Goal: Task Accomplishment & Management: Manage account settings

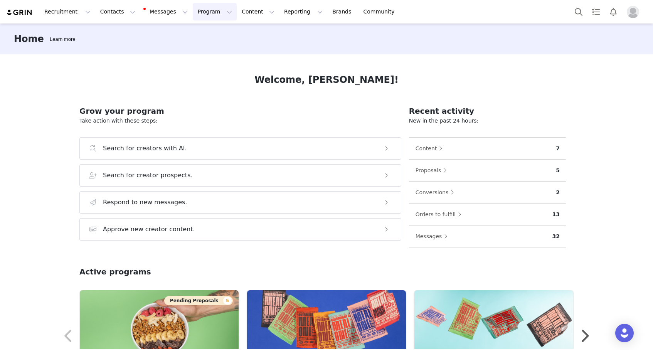
click at [200, 11] on button "Program Program" at bounding box center [215, 11] width 44 height 17
click at [200, 39] on link "Activations" at bounding box center [211, 34] width 61 height 14
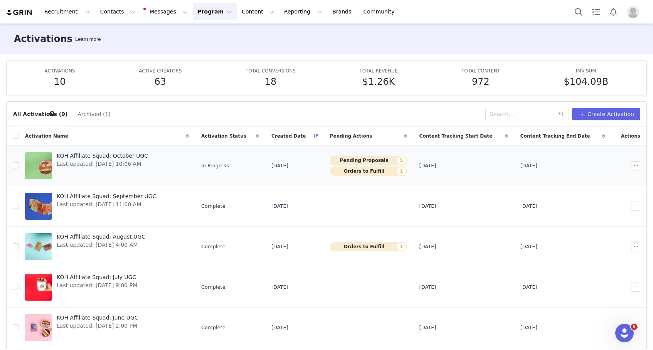
click at [109, 160] on span "Last updated: [DATE] 10:06 AM" at bounding box center [102, 164] width 91 height 8
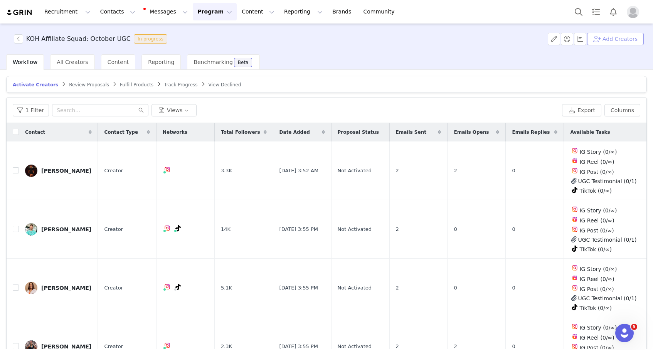
click at [612, 40] on button "Add Creators" at bounding box center [615, 39] width 57 height 12
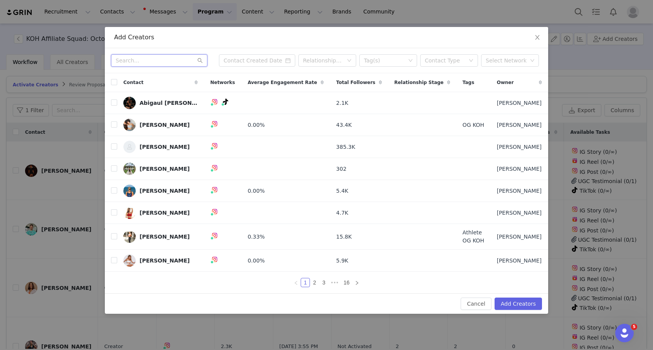
click at [145, 63] on input "text" at bounding box center [159, 60] width 96 height 12
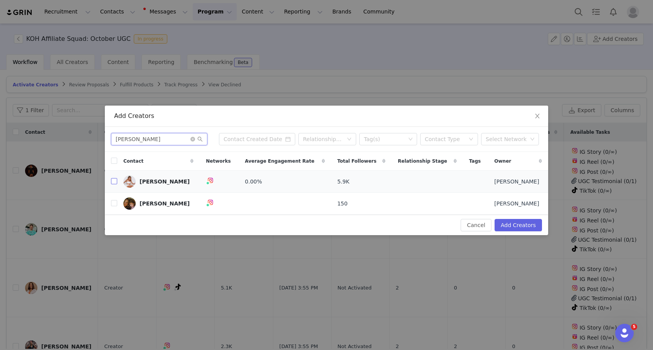
type input "[PERSON_NAME]"
click at [114, 180] on input "checkbox" at bounding box center [114, 181] width 6 height 6
checkbox input "true"
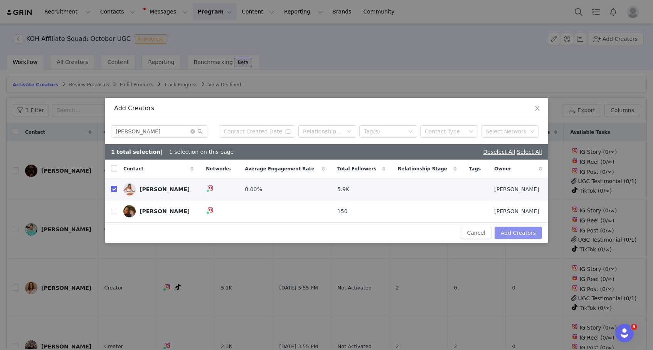
click at [520, 232] on button "Add Creators" at bounding box center [518, 233] width 47 height 12
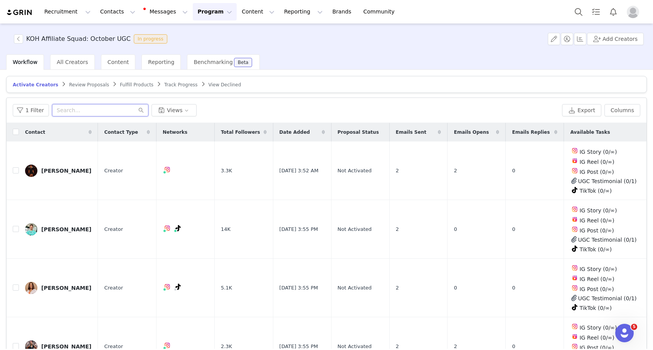
click at [69, 108] on input "text" at bounding box center [100, 110] width 96 height 12
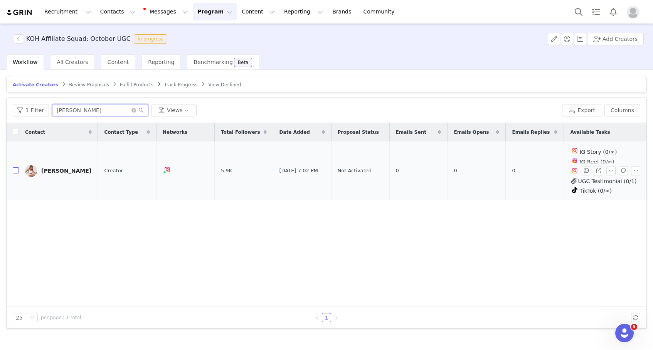
type input "[PERSON_NAME]"
click at [16, 170] on input "checkbox" at bounding box center [16, 170] width 6 height 6
checkbox input "true"
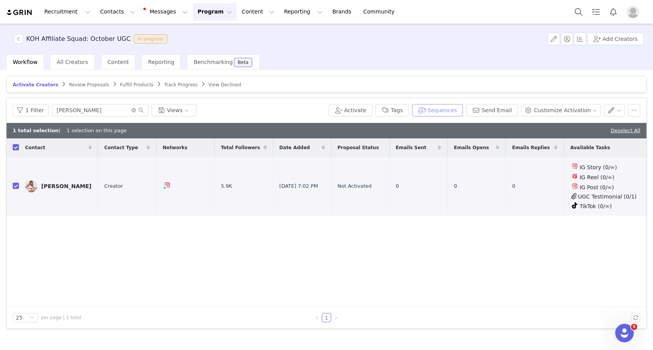
click at [463, 112] on button "Sequences" at bounding box center [437, 110] width 51 height 12
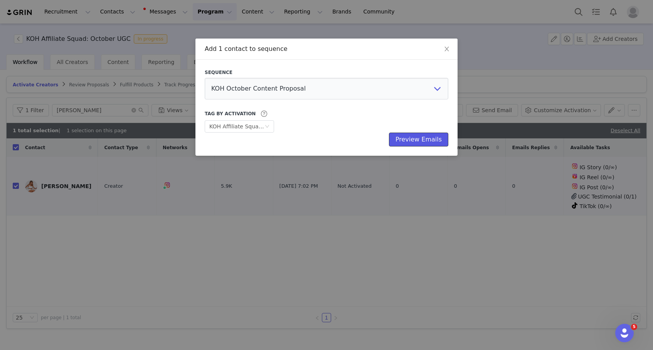
click at [423, 138] on button "Preview Emails" at bounding box center [418, 140] width 59 height 14
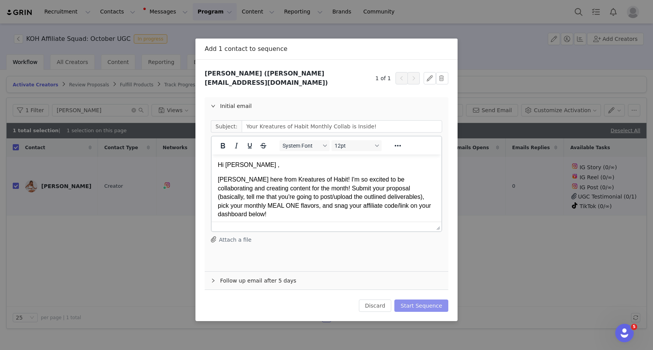
click at [412, 299] on button "Start Sequence" at bounding box center [421, 305] width 54 height 12
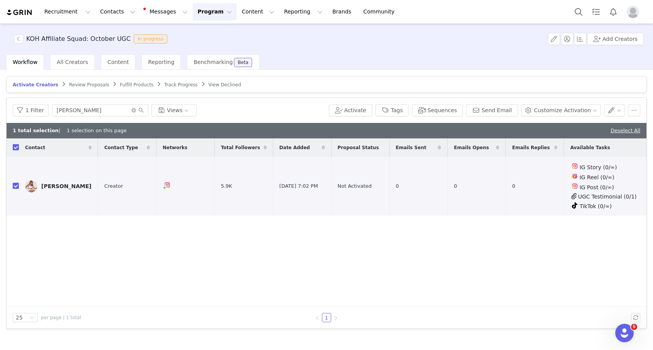
click at [17, 147] on input "checkbox" at bounding box center [16, 147] width 6 height 6
checkbox input "false"
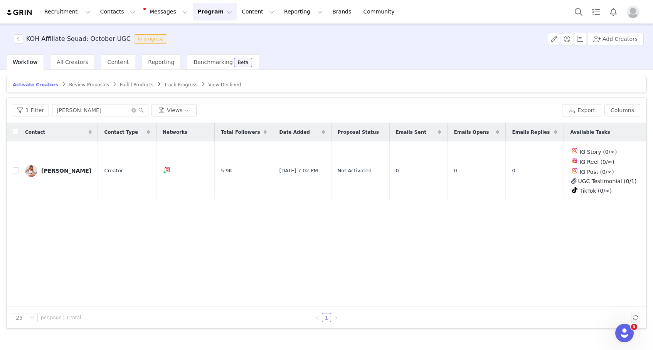
click at [77, 86] on span "Review Proposals" at bounding box center [89, 84] width 40 height 5
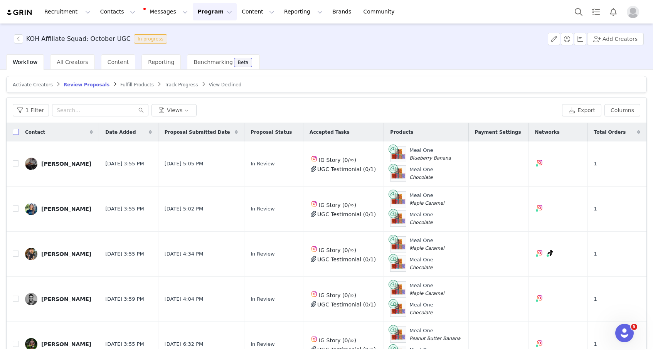
click at [17, 131] on input "checkbox" at bounding box center [16, 132] width 6 height 6
checkbox input "true"
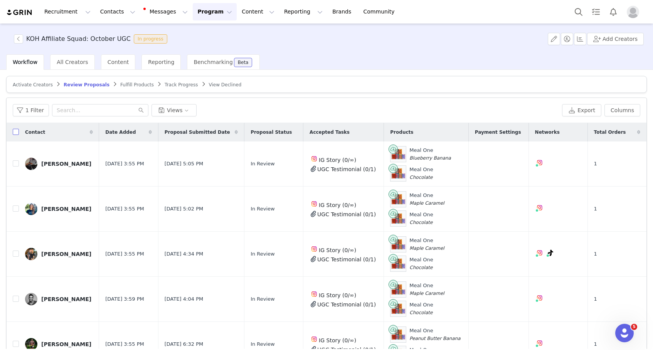
checkbox input "true"
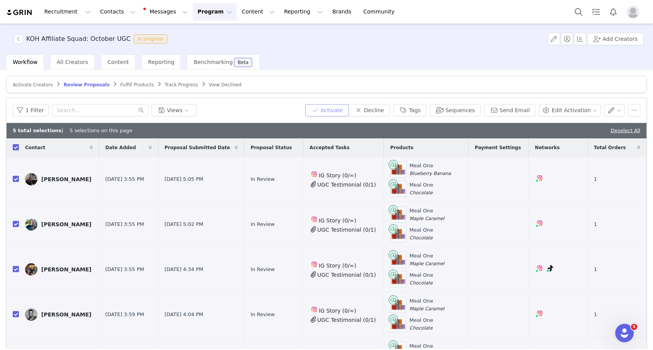
click at [343, 111] on button "Activate" at bounding box center [327, 110] width 44 height 12
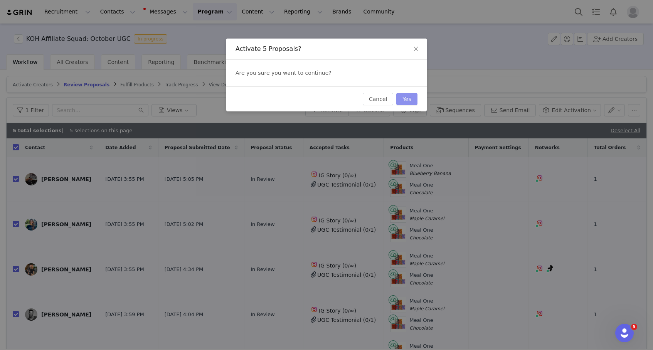
click at [402, 99] on button "Yes" at bounding box center [406, 99] width 21 height 12
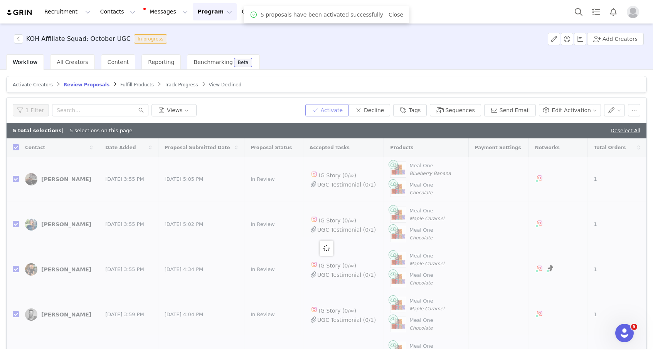
checkbox input "false"
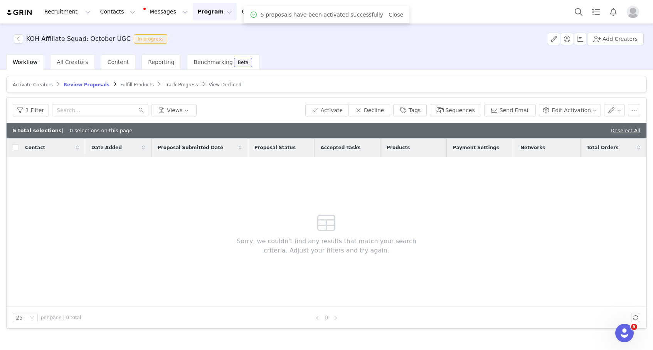
click at [125, 87] on span "Fulfill Products" at bounding box center [137, 84] width 34 height 5
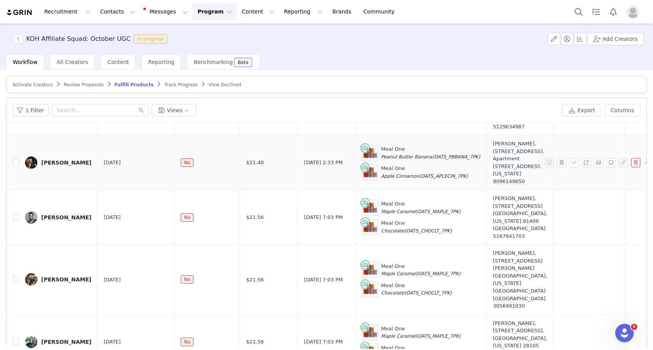
scroll to position [131, 0]
click at [15, 214] on input "checkbox" at bounding box center [16, 217] width 6 height 6
checkbox input "true"
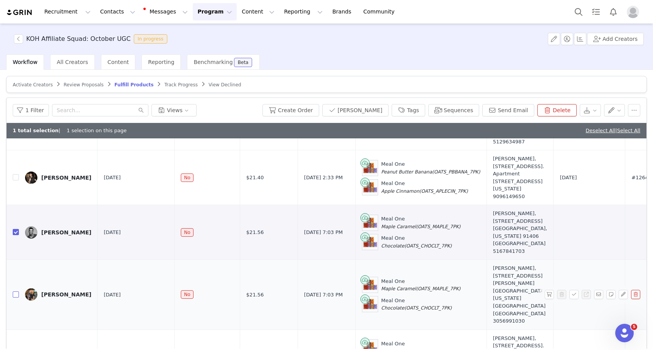
click at [15, 291] on input "checkbox" at bounding box center [16, 294] width 6 height 6
checkbox input "true"
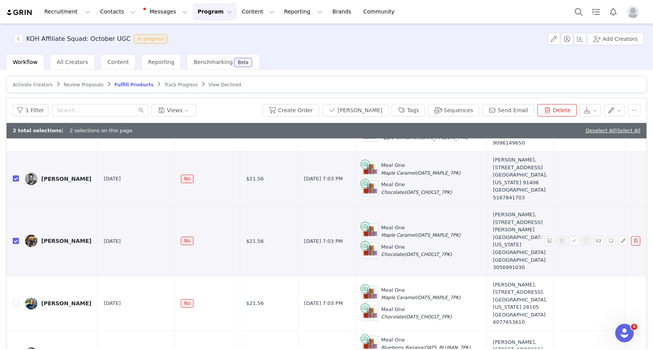
scroll to position [187, 0]
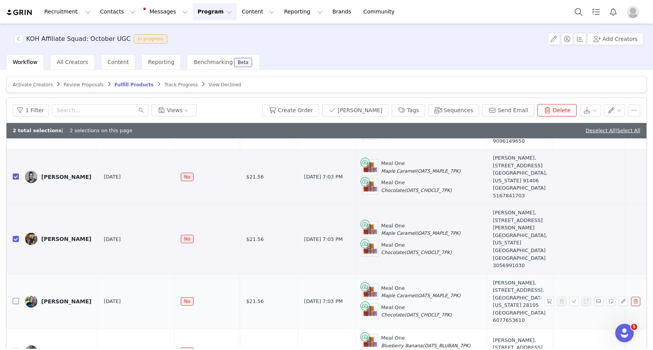
click at [15, 298] on input "checkbox" at bounding box center [16, 301] width 6 height 6
checkbox input "true"
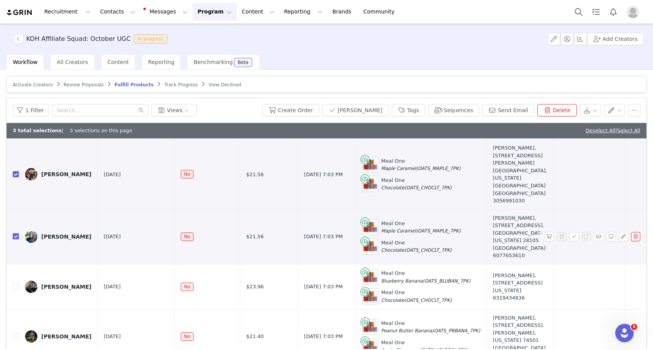
scroll to position [252, 0]
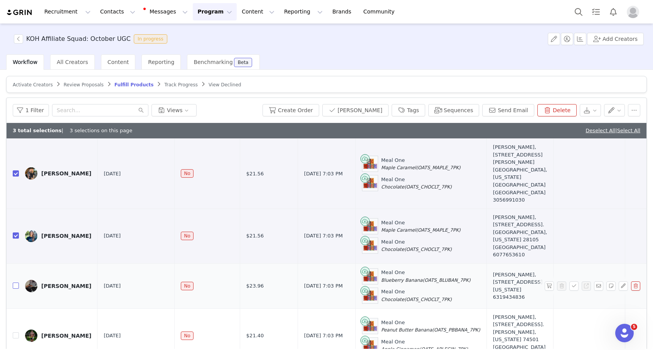
click at [15, 283] on input "checkbox" at bounding box center [16, 286] width 6 height 6
checkbox input "true"
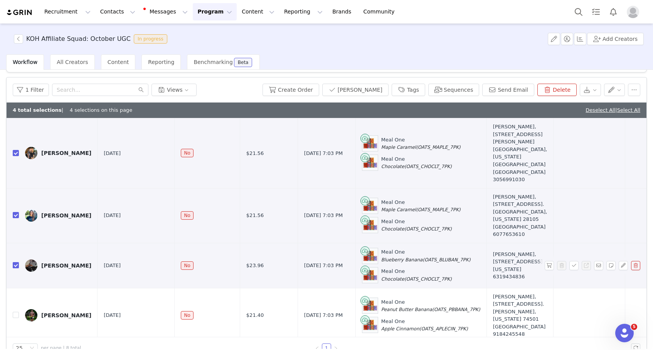
scroll to position [37, 0]
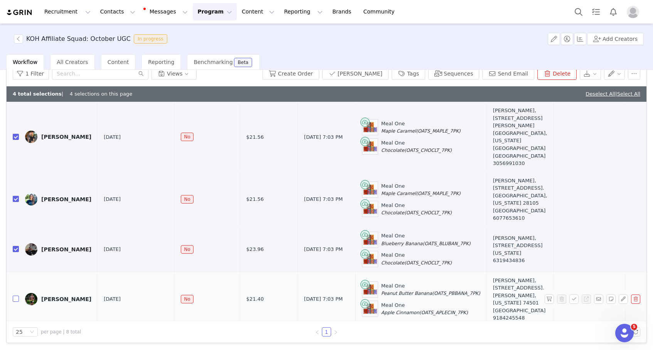
click at [17, 296] on label at bounding box center [16, 299] width 6 height 8
click at [17, 296] on input "checkbox" at bounding box center [16, 299] width 6 height 6
checkbox input "true"
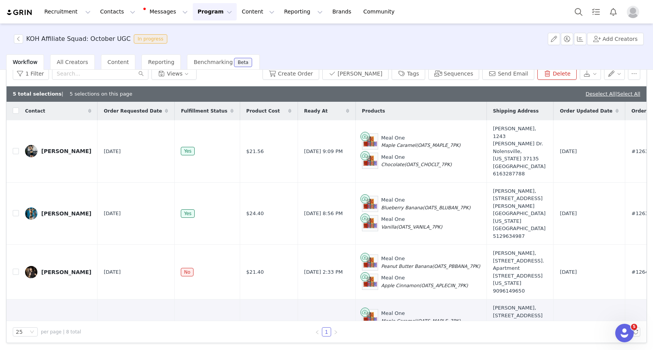
scroll to position [0, 0]
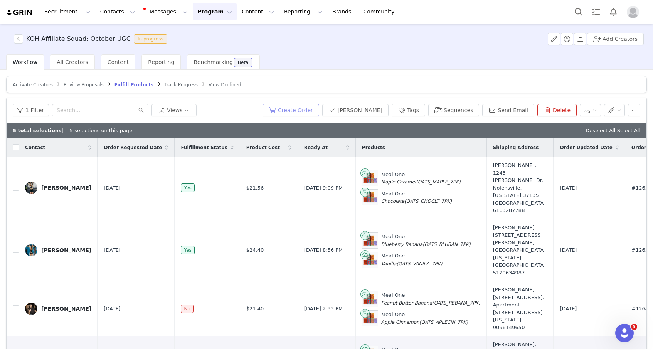
click at [312, 111] on button "Create Order" at bounding box center [290, 110] width 57 height 12
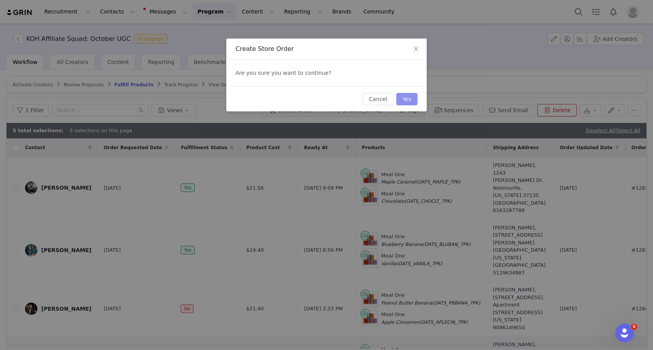
click at [414, 100] on button "Yes" at bounding box center [406, 99] width 21 height 12
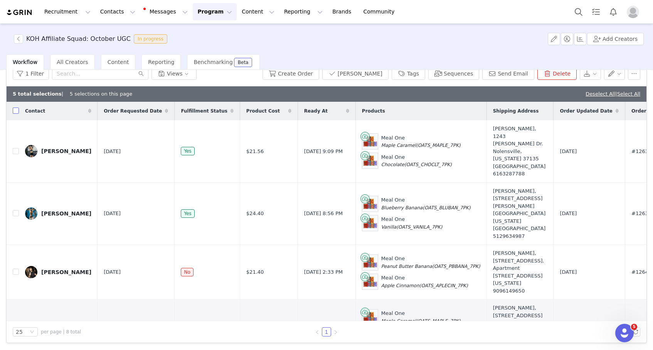
click at [16, 110] on input "checkbox" at bounding box center [16, 111] width 6 height 6
checkbox input "true"
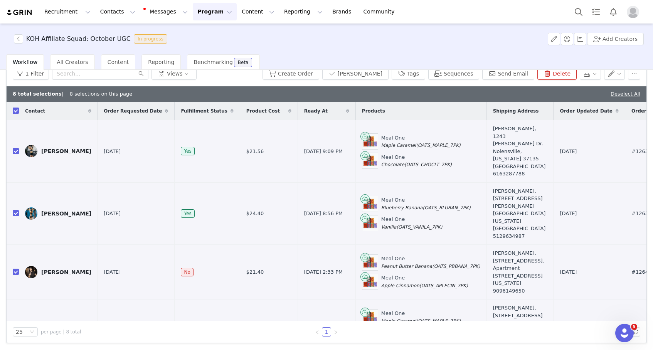
click at [16, 110] on input "checkbox" at bounding box center [16, 111] width 6 height 6
checkbox input "false"
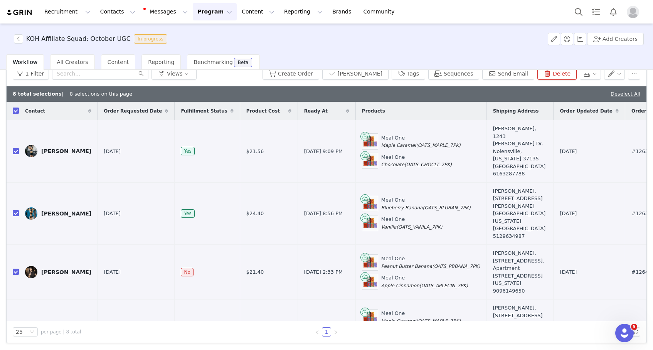
checkbox input "false"
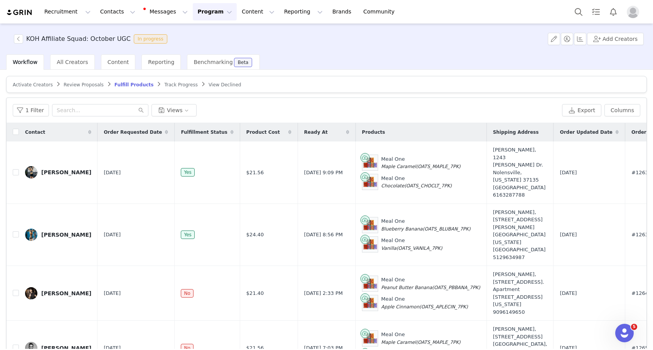
click at [26, 84] on span "Activate Creators" at bounding box center [33, 84] width 40 height 5
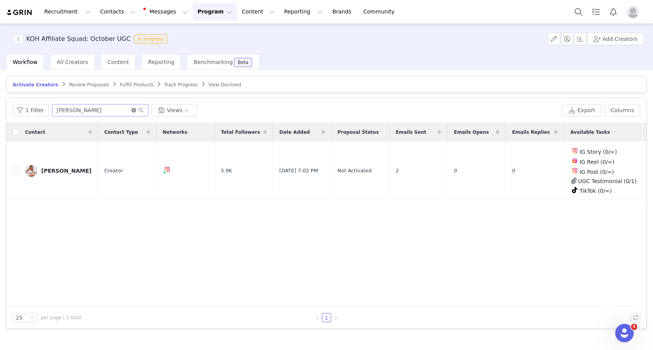
click at [132, 109] on icon "icon: close-circle" at bounding box center [133, 110] width 5 height 5
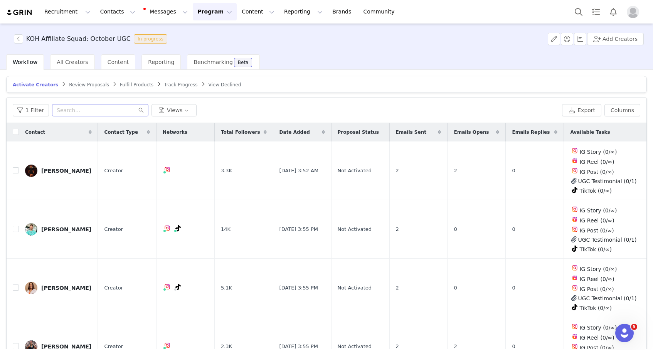
click at [195, 17] on button "Program Program" at bounding box center [215, 11] width 44 height 17
click at [195, 33] on p "Activations" at bounding box center [202, 34] width 30 height 8
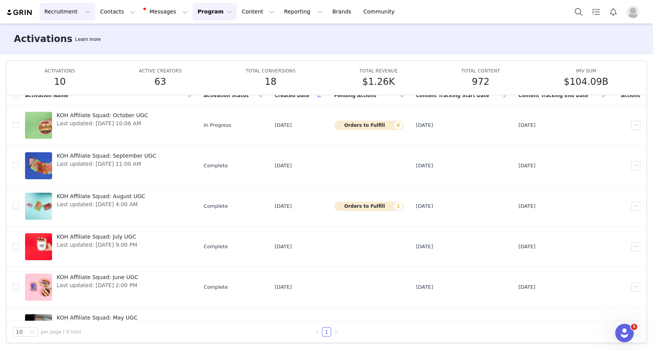
click at [67, 17] on button "Recruitment Recruitment" at bounding box center [68, 11] width 56 height 17
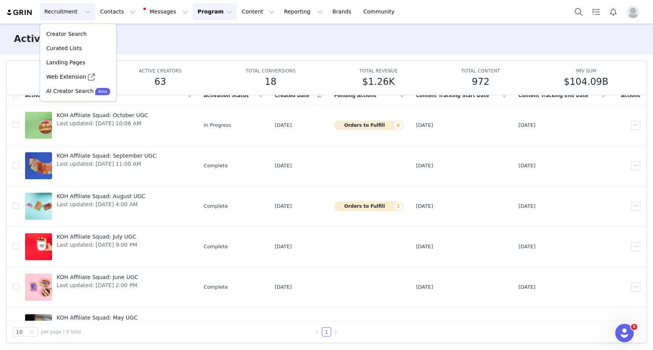
click at [64, 10] on button "Recruitment Recruitment" at bounding box center [68, 11] width 56 height 17
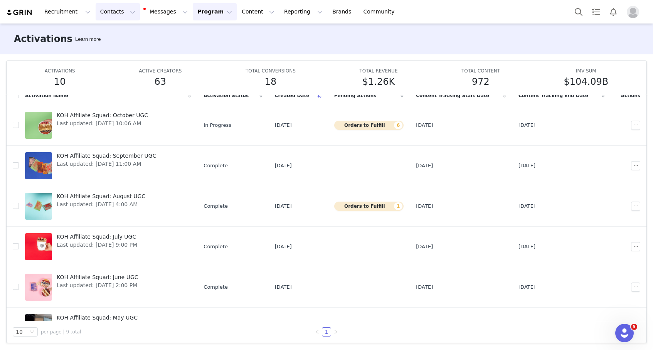
click at [113, 12] on button "Contacts Contacts" at bounding box center [118, 11] width 44 height 17
click at [107, 38] on link "Creators" at bounding box center [120, 34] width 61 height 14
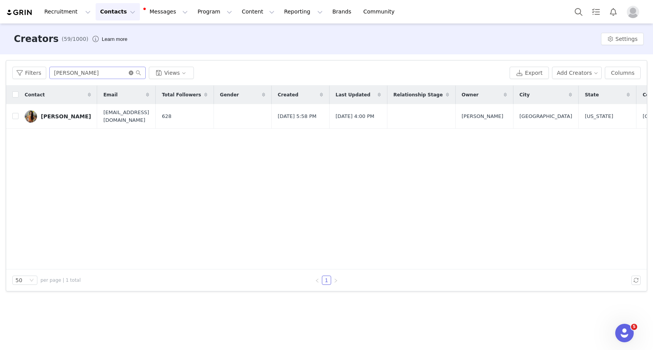
click at [129, 73] on icon "icon: close-circle" at bounding box center [131, 73] width 5 height 5
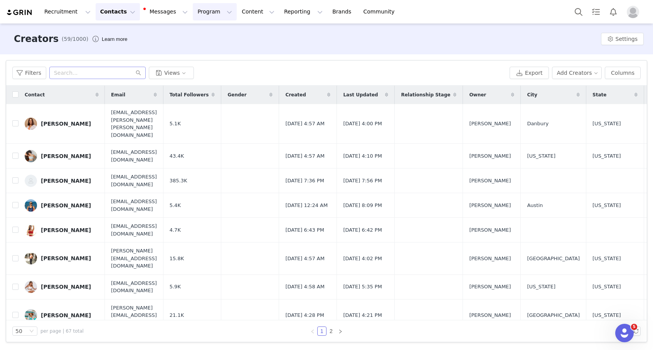
click at [193, 17] on button "Program Program" at bounding box center [215, 11] width 44 height 17
click at [192, 33] on p "Activations" at bounding box center [202, 34] width 30 height 8
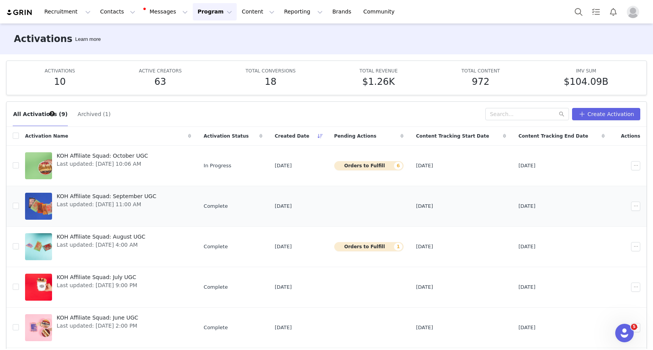
click at [94, 194] on span "KOH Affiliate Squad: September UGC" at bounding box center [106, 196] width 99 height 8
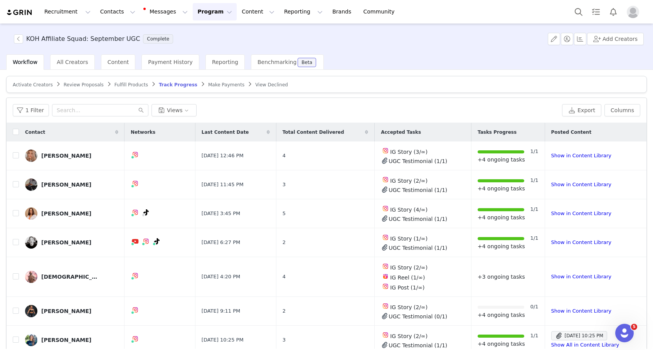
click at [33, 86] on span "Activate Creators" at bounding box center [33, 84] width 40 height 5
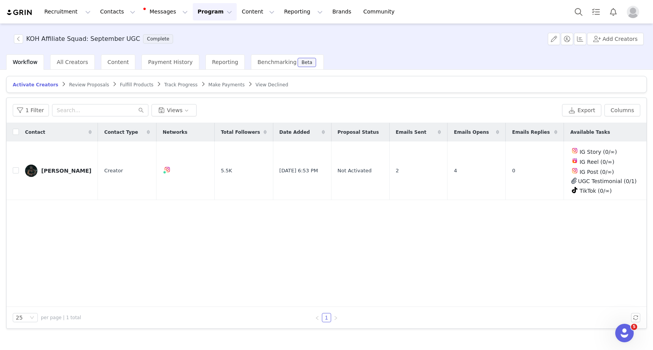
click at [173, 83] on span "Track Progress" at bounding box center [180, 84] width 33 height 5
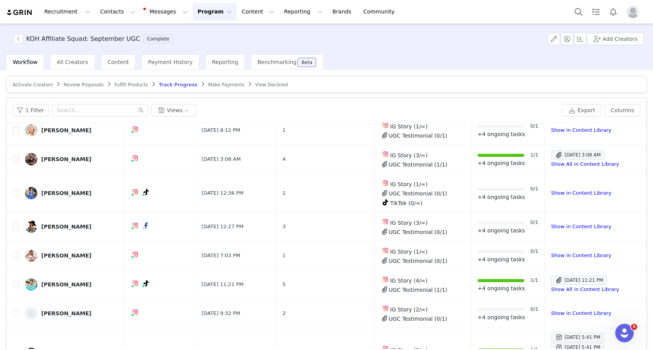
scroll to position [415, 0]
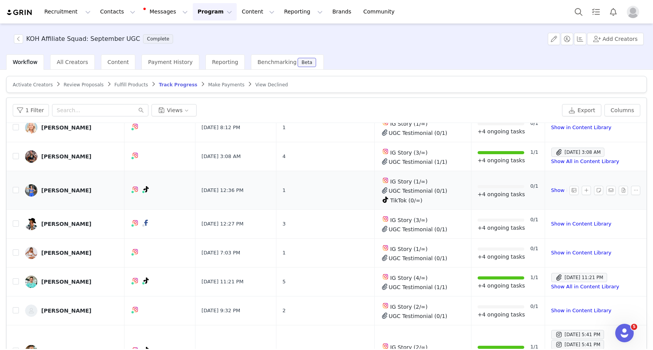
click at [65, 189] on div "[PERSON_NAME]" at bounding box center [66, 190] width 50 height 6
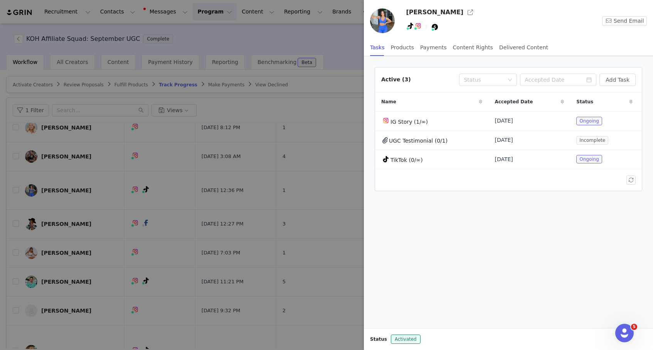
click at [335, 140] on div at bounding box center [326, 175] width 653 height 350
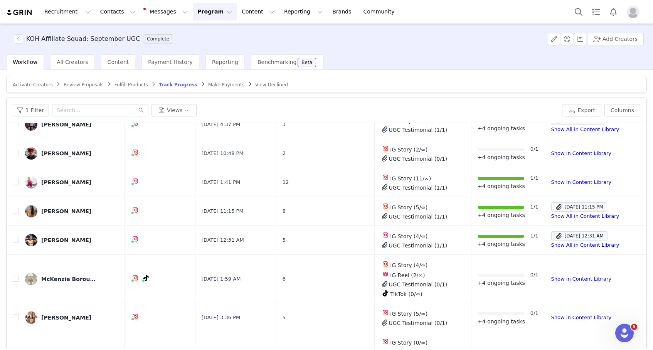
scroll to position [766, 0]
